Goal: Information Seeking & Learning: Learn about a topic

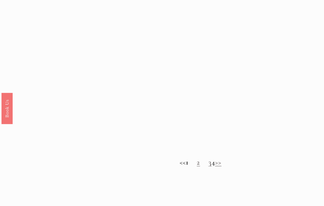
scroll to position [329, 0]
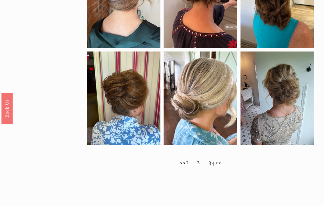
click at [221, 164] on link ">>" at bounding box center [218, 161] width 7 height 9
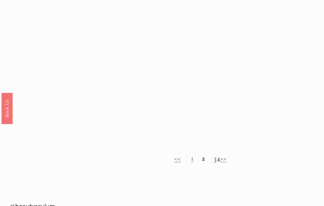
scroll to position [327, 0]
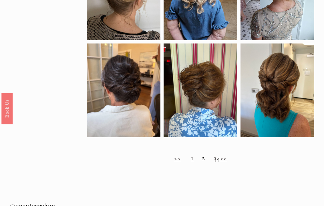
click at [227, 162] on link ">>" at bounding box center [223, 157] width 7 height 9
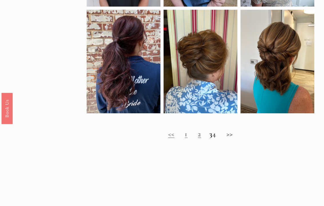
scroll to position [348, 0]
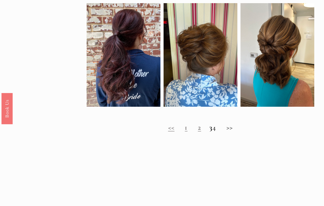
click at [231, 131] on h2 "<< 1 2 3 4 >>" at bounding box center [200, 127] width 227 height 8
click at [231, 129] on h2 "<< 1 2 3 4 >>" at bounding box center [200, 127] width 227 height 8
click at [191, 131] on h2 "<< 1 2 3 4 >>" at bounding box center [200, 127] width 227 height 8
click at [220, 129] on h2 "<< 1 2 3 4 >>" at bounding box center [200, 127] width 227 height 8
click at [217, 131] on h2 "<< 1 2 3 4 >>" at bounding box center [200, 127] width 227 height 8
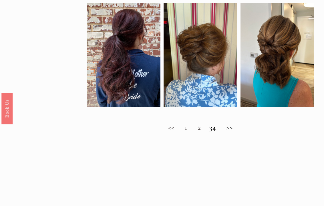
click at [234, 131] on h2 "<< 1 2 3 4 >>" at bounding box center [200, 127] width 227 height 8
click at [236, 131] on h2 "<< 1 2 3 4 >>" at bounding box center [200, 127] width 227 height 8
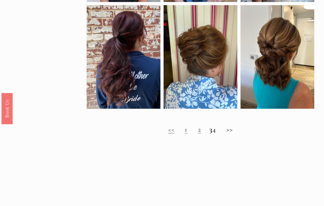
scroll to position [348, 0]
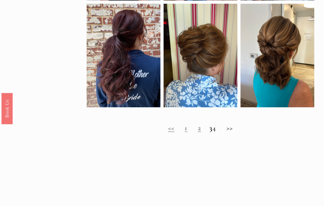
click at [239, 128] on h2 "<< 1 2 3 4 >>" at bounding box center [200, 128] width 227 height 8
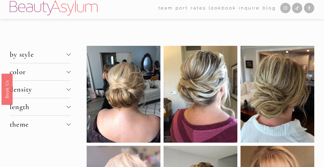
scroll to position [0, 0]
